Goal: Task Accomplishment & Management: Manage account settings

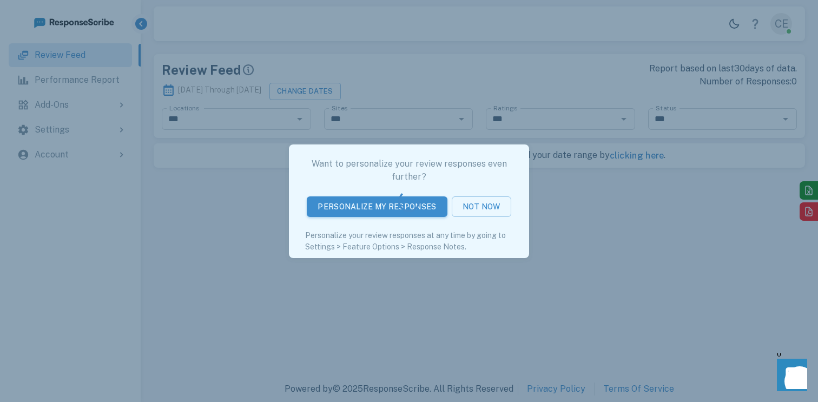
click at [490, 205] on div at bounding box center [409, 201] width 818 height 402
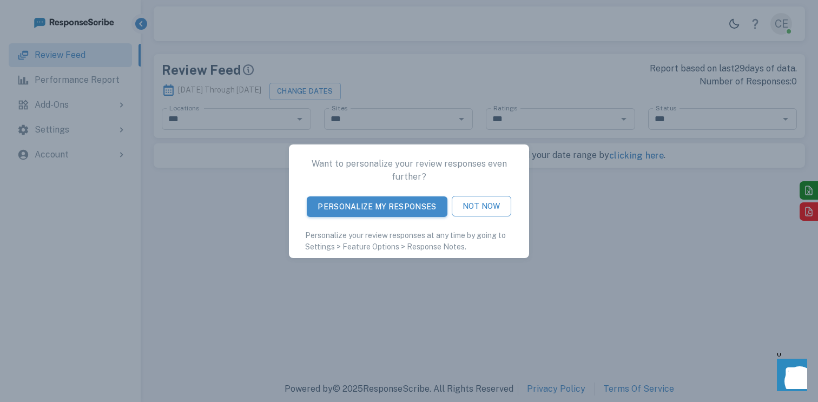
click at [491, 211] on button "Not Now" at bounding box center [482, 206] width 60 height 21
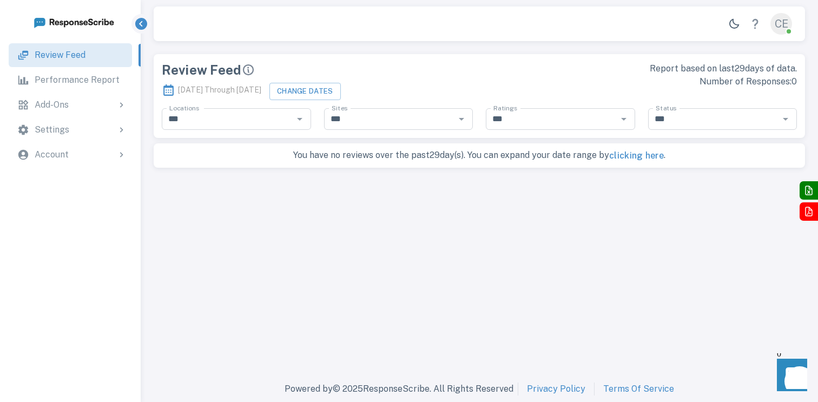
click at [91, 134] on div "Settings" at bounding box center [81, 129] width 92 height 13
click at [75, 234] on div "Account" at bounding box center [81, 228] width 92 height 13
click at [88, 104] on div "Add-Ons" at bounding box center [81, 104] width 92 height 13
click at [98, 182] on div "Settings" at bounding box center [81, 179] width 92 height 13
click at [76, 234] on div "Account" at bounding box center [81, 228] width 92 height 13
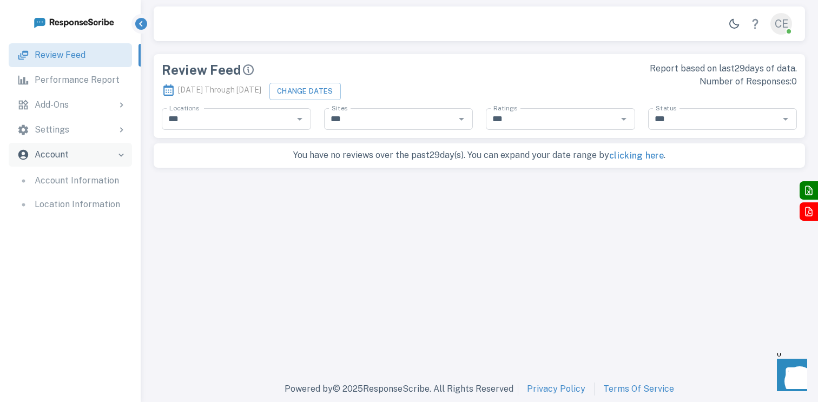
click at [782, 28] on div "CE" at bounding box center [782, 24] width 22 height 22
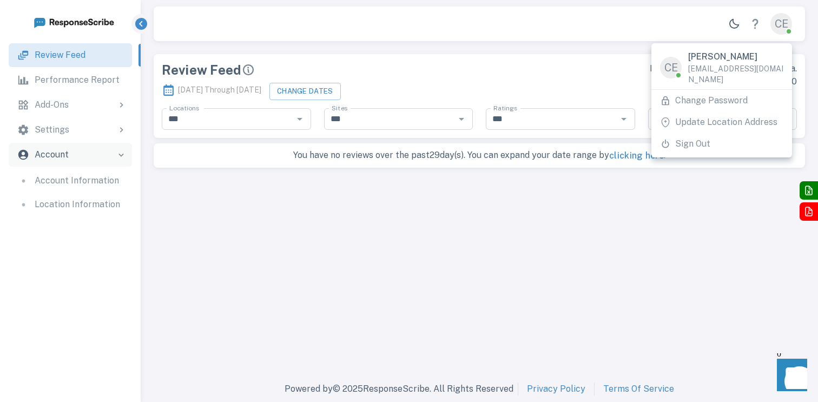
click at [712, 133] on li "Sign Out" at bounding box center [722, 144] width 141 height 22
